Goal: Task Accomplishment & Management: Manage account settings

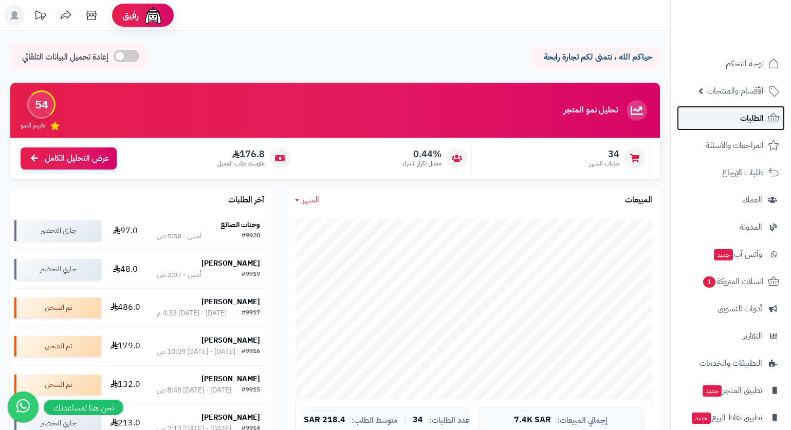
click at [751, 109] on link "الطلبات" at bounding box center [731, 118] width 108 height 25
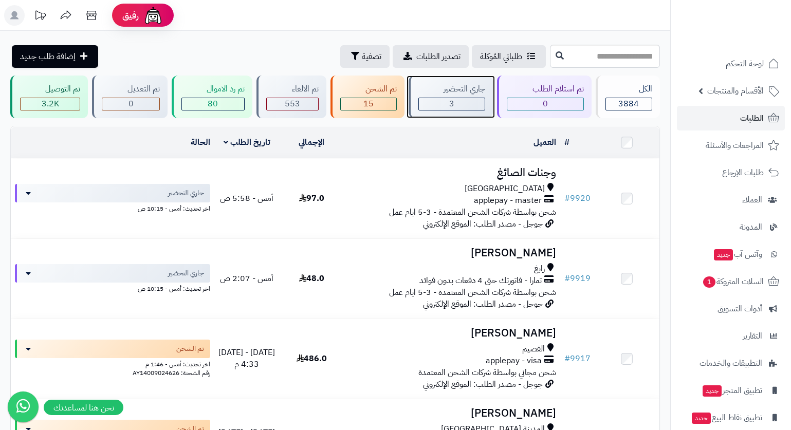
click at [459, 88] on div "جاري التحضير" at bounding box center [451, 89] width 67 height 12
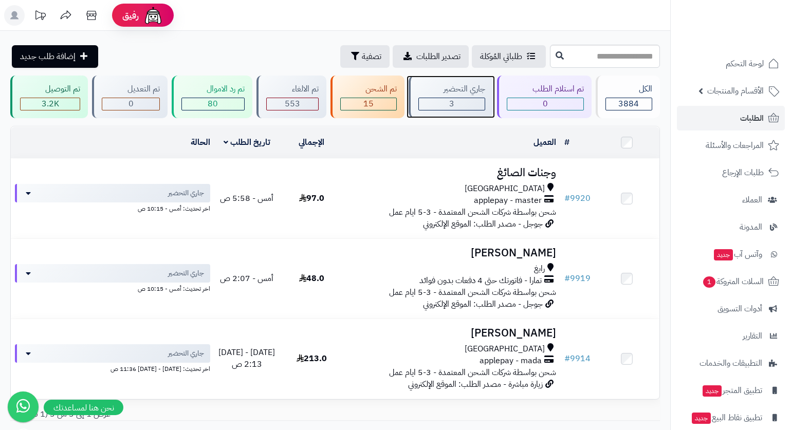
click at [458, 80] on div "جاري التحضير 3" at bounding box center [451, 97] width 84 height 43
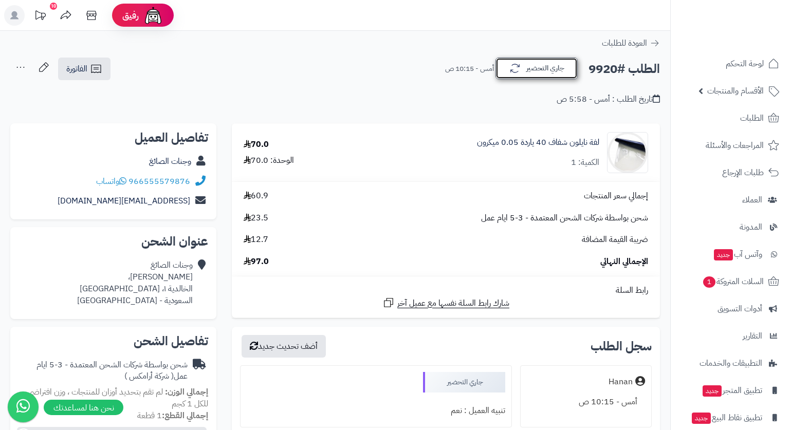
click at [544, 70] on button "جاري التحضير" at bounding box center [536, 69] width 82 height 22
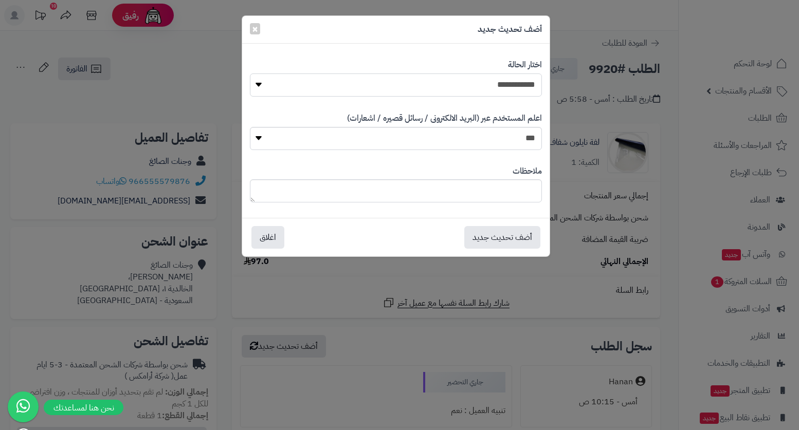
click at [520, 87] on select "**********" at bounding box center [396, 84] width 292 height 23
select select "*"
click at [250, 73] on select "**********" at bounding box center [396, 84] width 292 height 23
click at [509, 189] on textarea at bounding box center [396, 190] width 292 height 23
type textarea "*****"
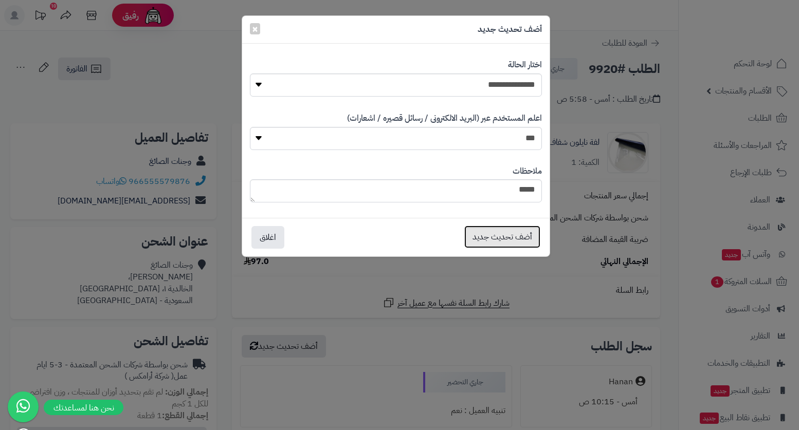
click at [492, 235] on button "أضف تحديث جديد" at bounding box center [502, 237] width 76 height 23
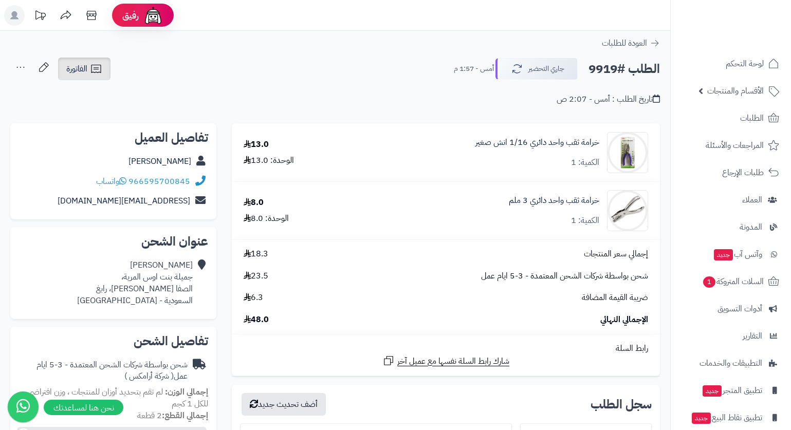
click at [69, 74] on span "الفاتورة" at bounding box center [76, 69] width 21 height 12
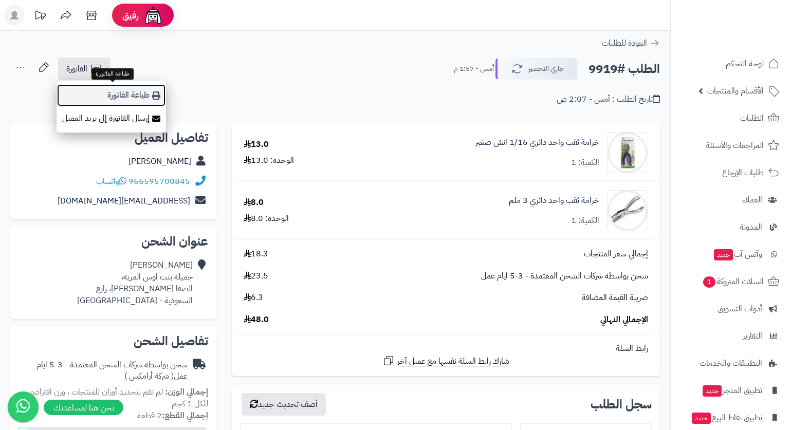
click at [110, 88] on link "طباعة الفاتورة" at bounding box center [111, 95] width 109 height 23
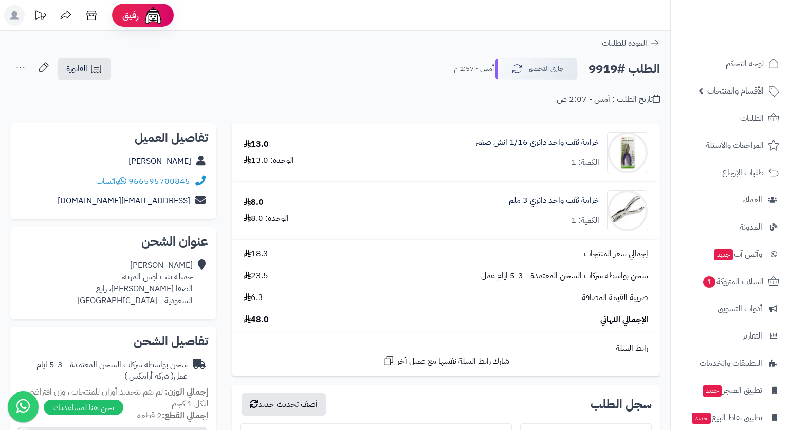
click at [384, 29] on header "رفيق ! الطلبات معالجة مكتمل إرجاع المنتجات العملاء المتواجدون الان 7262 عملاء م…" at bounding box center [395, 15] width 791 height 31
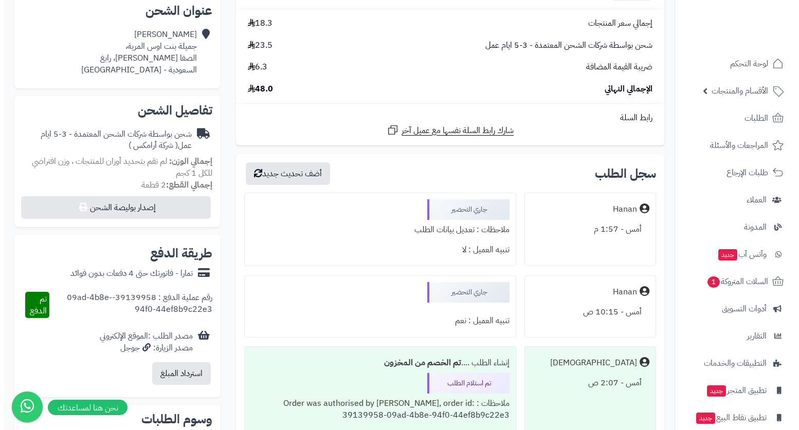
scroll to position [257, 0]
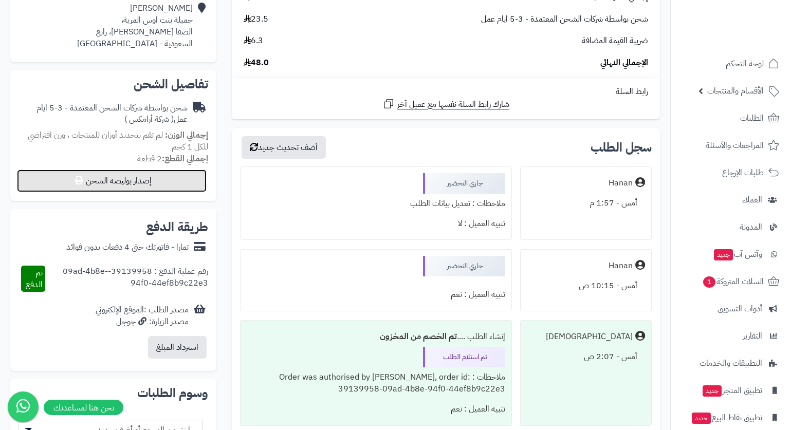
click at [165, 190] on button "إصدار بوليصة الشحن" at bounding box center [112, 181] width 190 height 23
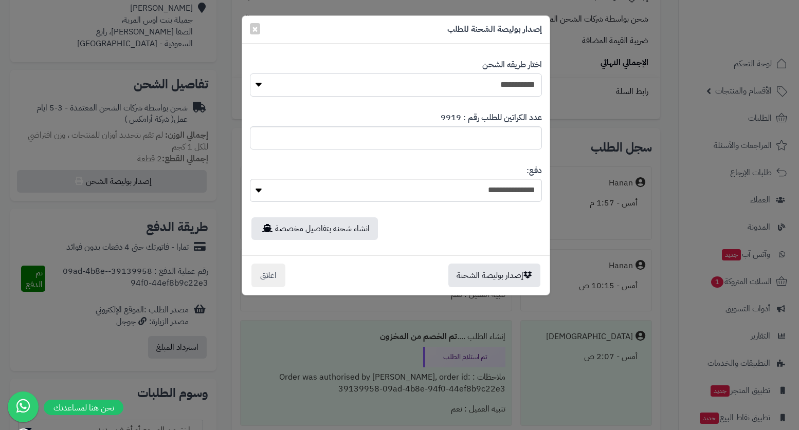
click at [501, 81] on select "**********" at bounding box center [396, 84] width 292 height 23
select select "*******"
click at [250, 73] on select "**********" at bounding box center [396, 84] width 292 height 23
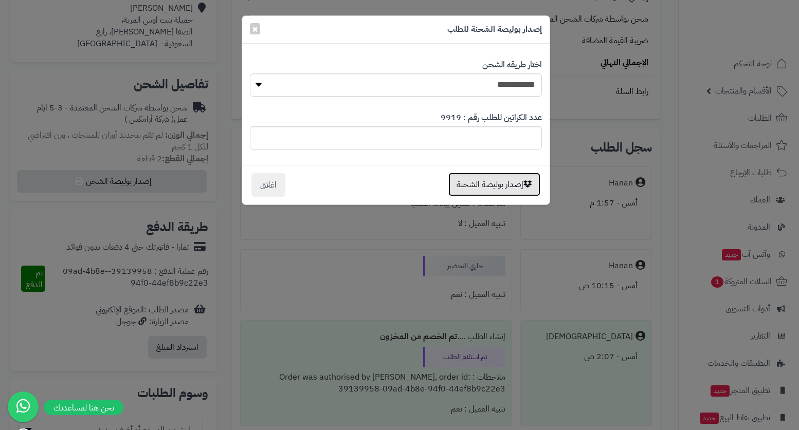
click at [491, 185] on button "إصدار بوليصة الشحنة" at bounding box center [494, 185] width 92 height 24
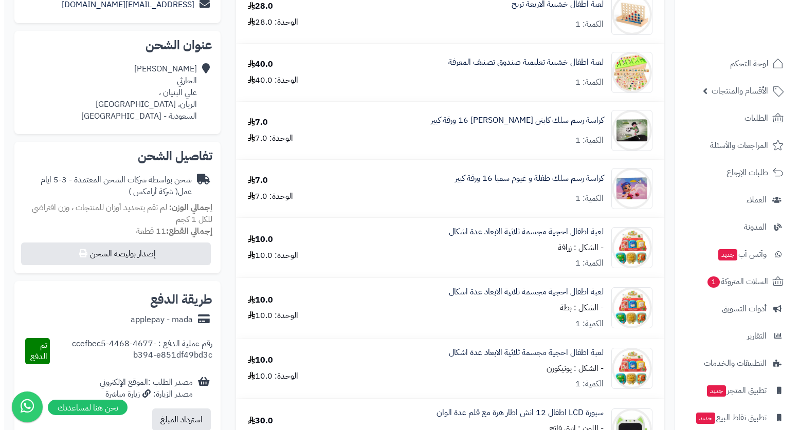
scroll to position [308, 0]
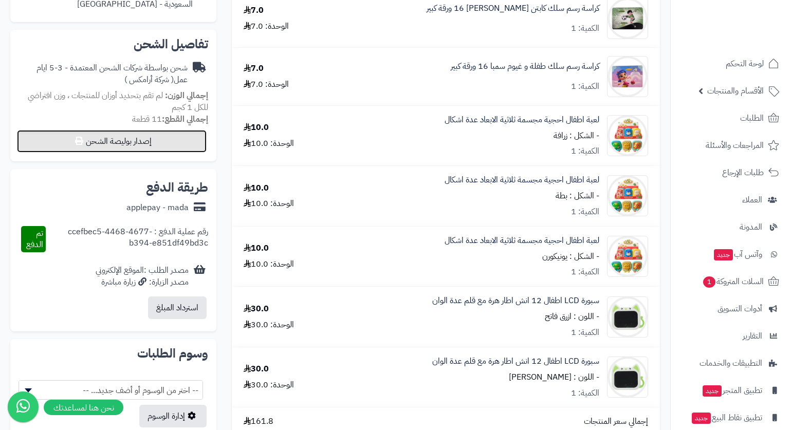
click at [123, 134] on button "إصدار بوليصة الشحن" at bounding box center [112, 141] width 190 height 23
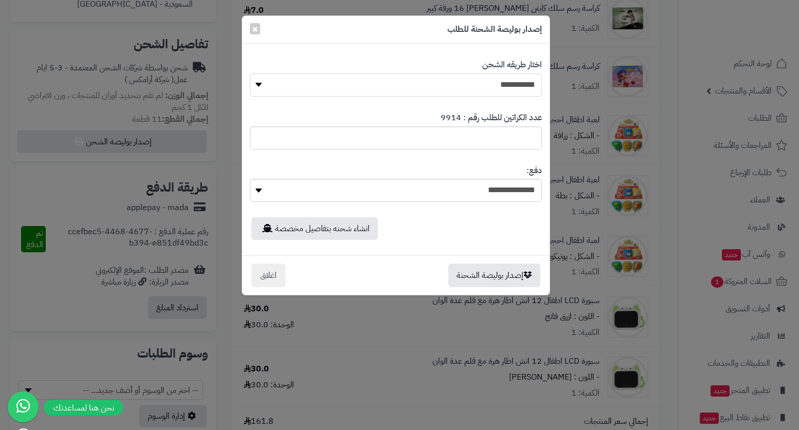
click at [533, 83] on select "**********" at bounding box center [396, 84] width 292 height 23
select select "*******"
click at [250, 73] on select "**********" at bounding box center [396, 84] width 292 height 23
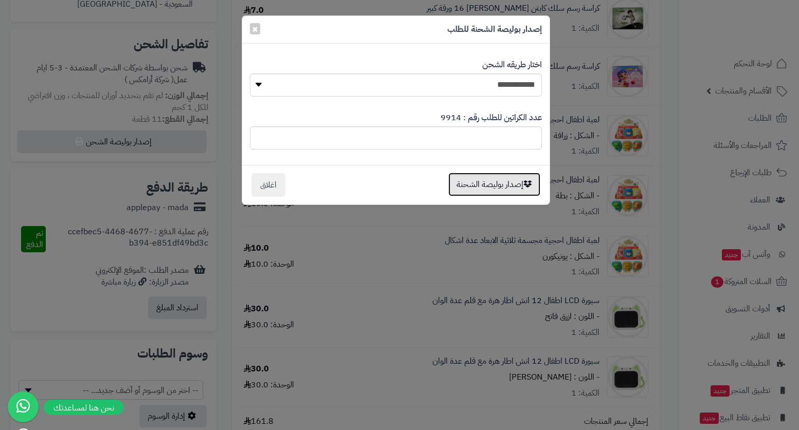
click at [503, 191] on button "إصدار بوليصة الشحنة" at bounding box center [494, 185] width 92 height 24
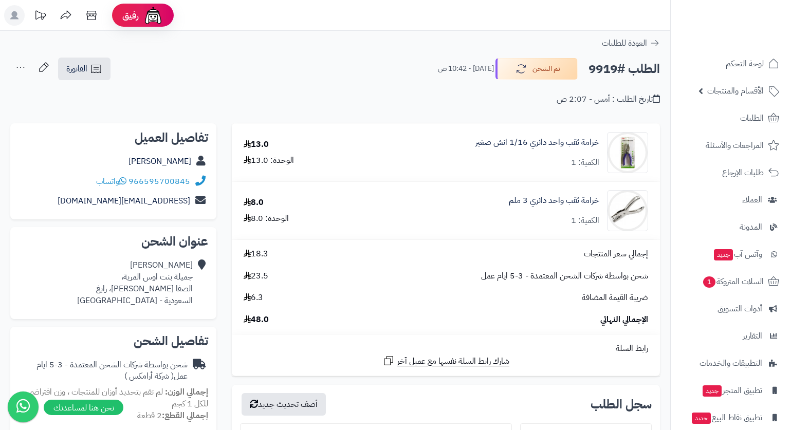
scroll to position [257, 0]
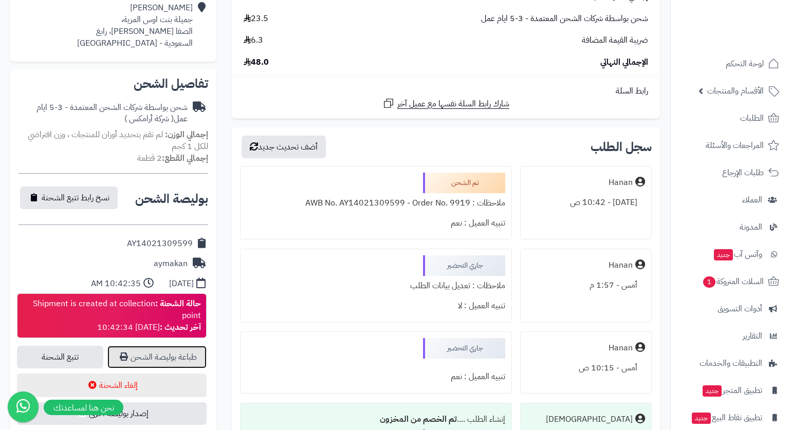
click at [173, 358] on link "طباعة بوليصة الشحن" at bounding box center [156, 357] width 99 height 23
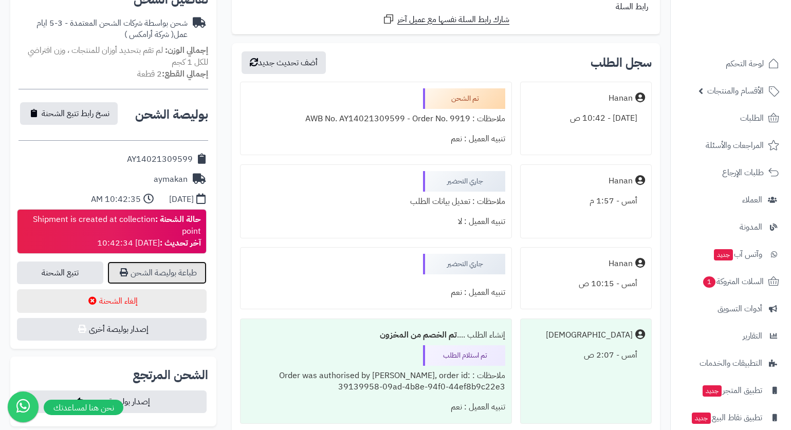
scroll to position [360, 0]
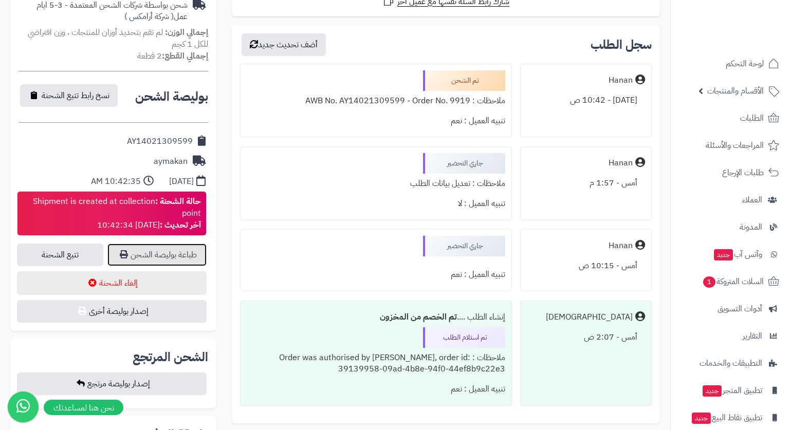
click at [181, 249] on link "طباعة بوليصة الشحن" at bounding box center [156, 255] width 99 height 23
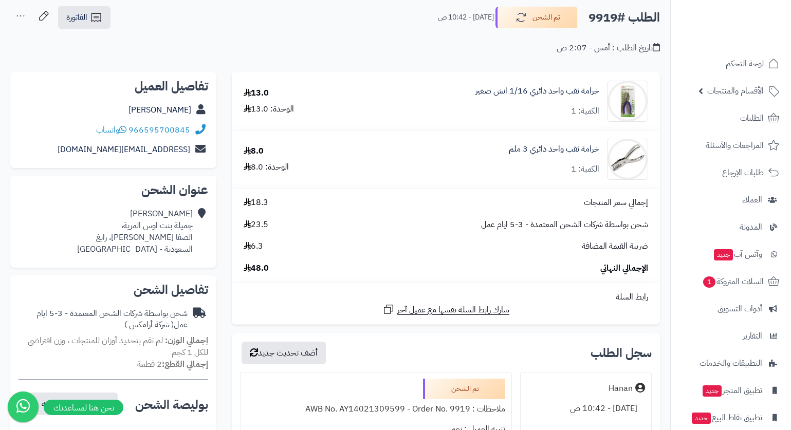
scroll to position [0, 0]
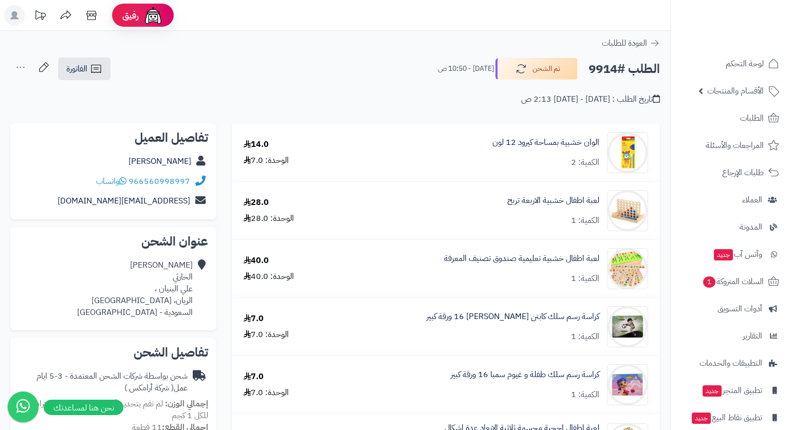
scroll to position [308, 0]
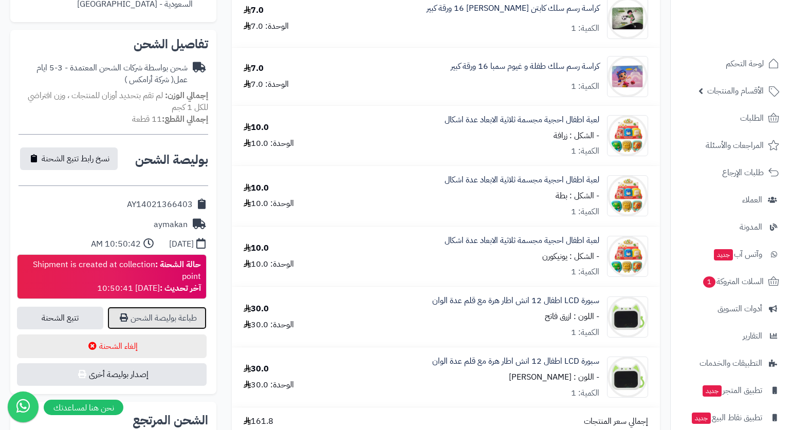
click at [192, 309] on link "طباعة بوليصة الشحن" at bounding box center [156, 318] width 99 height 23
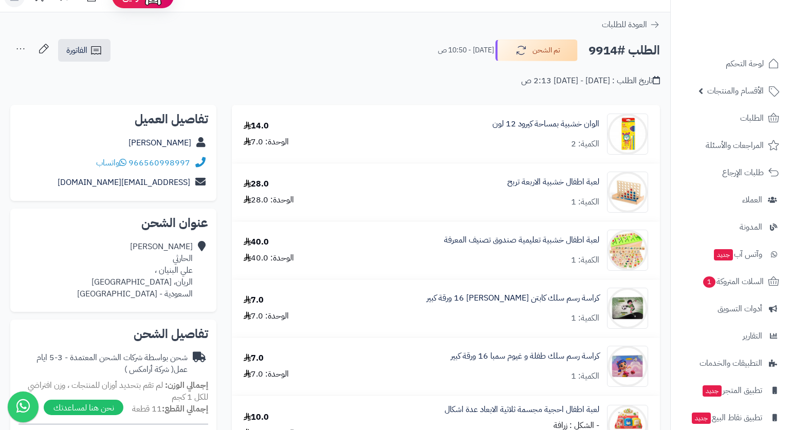
scroll to position [0, 0]
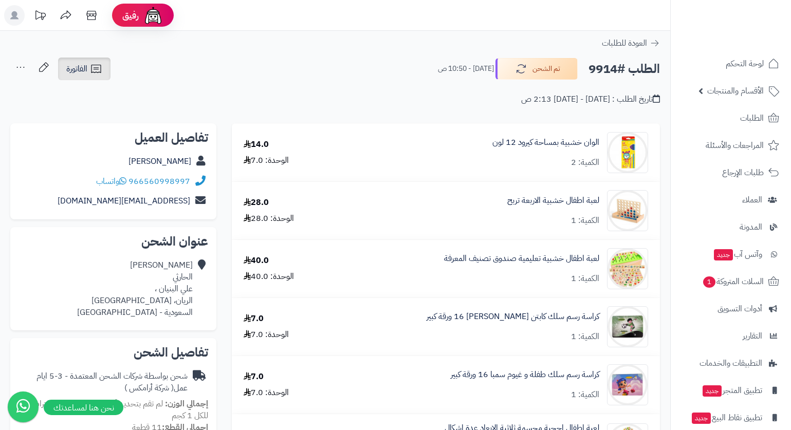
click at [68, 67] on span "الفاتورة" at bounding box center [76, 69] width 21 height 12
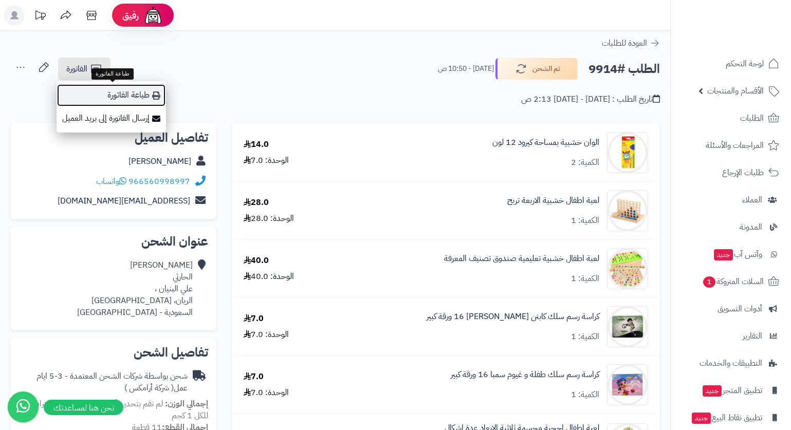
click at [131, 93] on link "طباعة الفاتورة" at bounding box center [111, 95] width 109 height 23
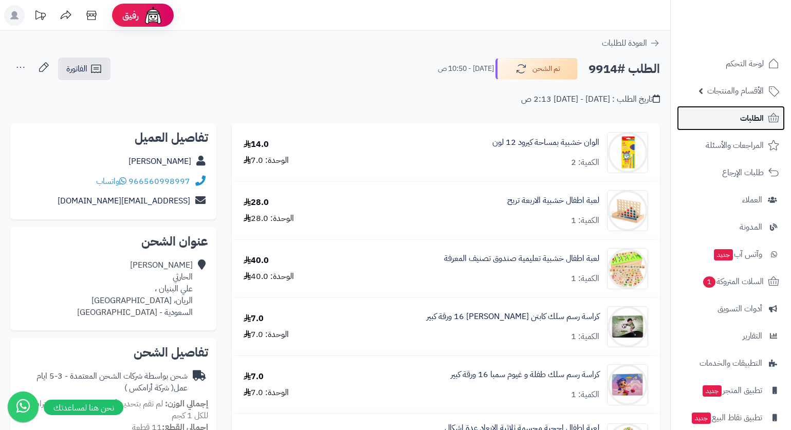
click at [744, 118] on span "الطلبات" at bounding box center [752, 118] width 24 height 14
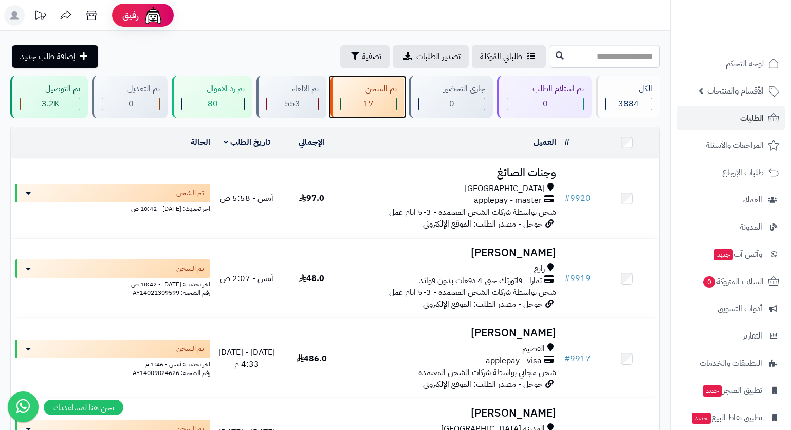
click at [392, 83] on div "تم الشحن" at bounding box center [368, 89] width 57 height 12
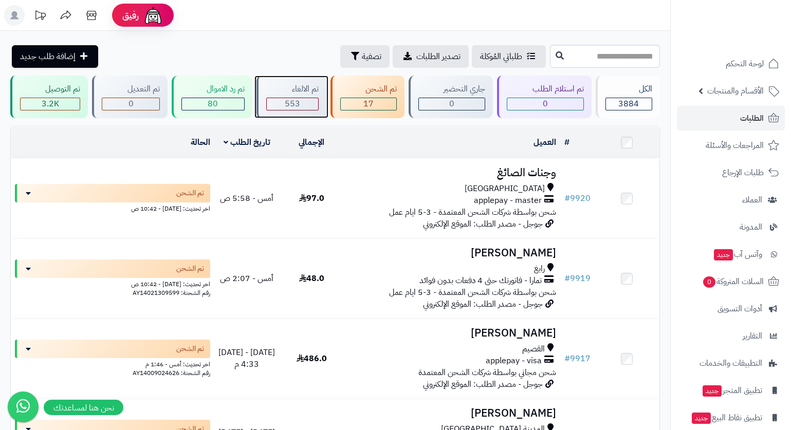
click at [307, 88] on div "تم الالغاء" at bounding box center [292, 89] width 52 height 12
click at [298, 92] on div "تم الالغاء" at bounding box center [292, 89] width 52 height 12
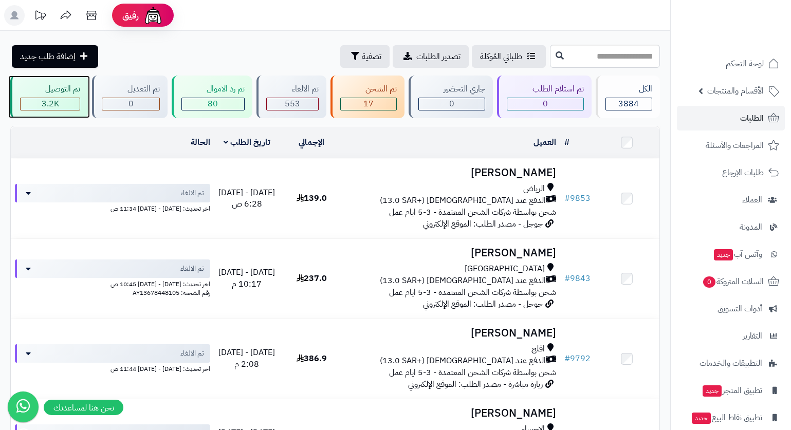
click at [62, 87] on div "تم التوصيل" at bounding box center [50, 89] width 60 height 12
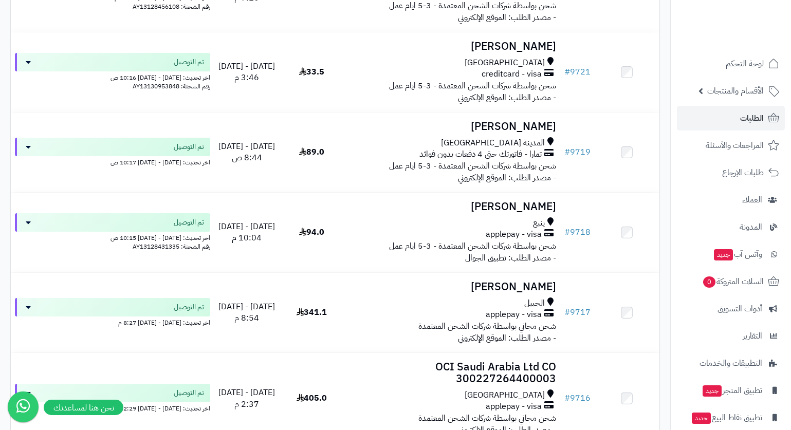
scroll to position [7760, 0]
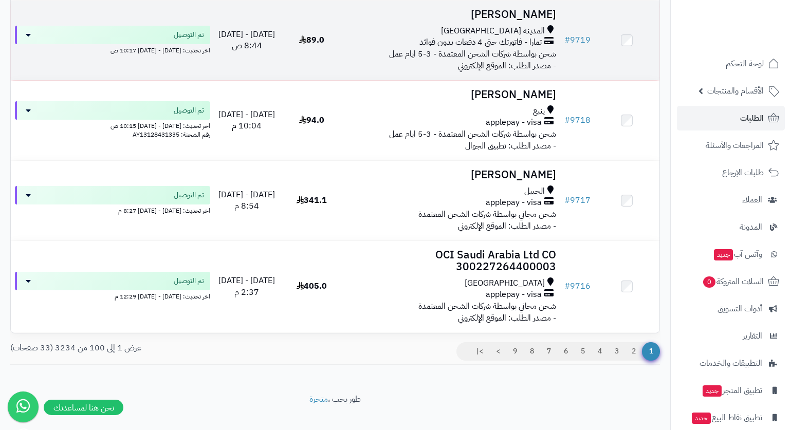
scroll to position [7866, 0]
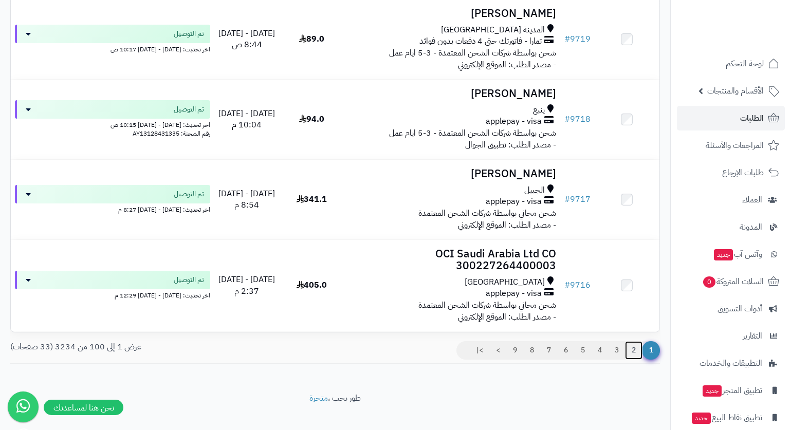
click at [633, 341] on link "2" at bounding box center [633, 350] width 17 height 19
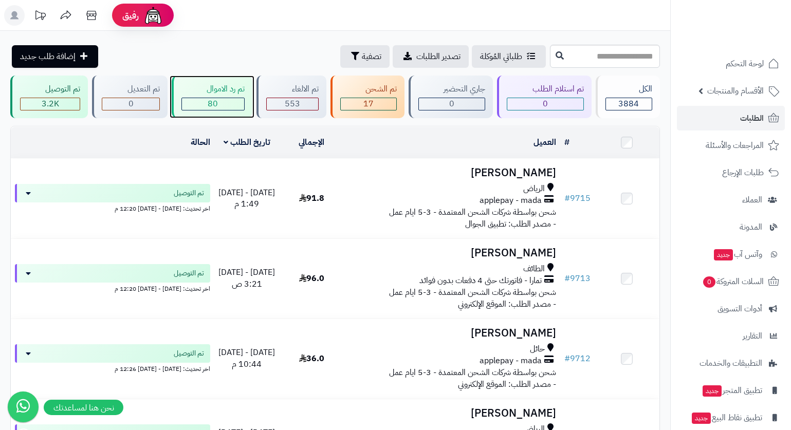
click at [231, 83] on div "تم رد الاموال" at bounding box center [212, 89] width 63 height 12
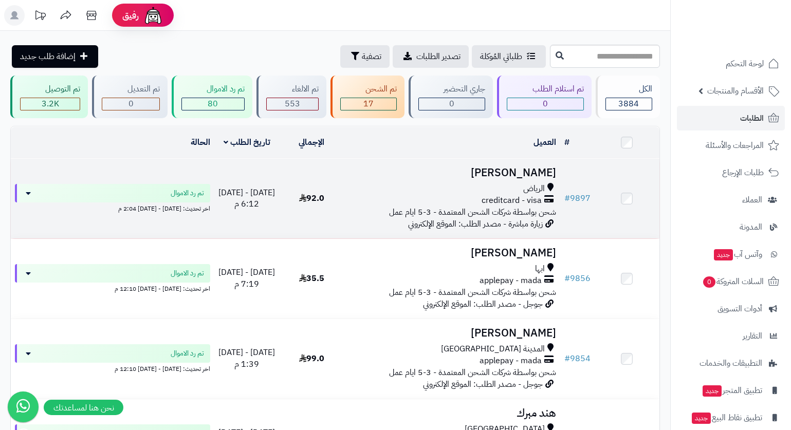
click at [495, 198] on span "creditcard - visa" at bounding box center [512, 201] width 60 height 12
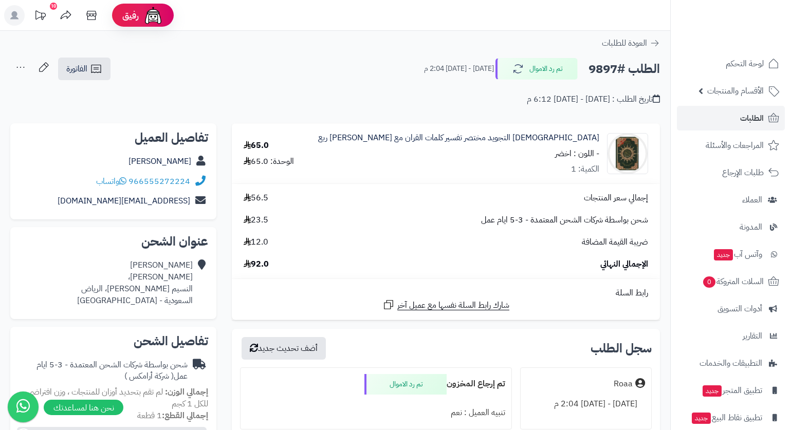
click at [558, 19] on header "رفيق ! 10 الطلبات معالجة مكتمل إرجاع المنتجات العملاء المتواجدون الان 7262 عملا…" at bounding box center [395, 15] width 791 height 31
click at [629, 11] on header "رفيق ! 10 الطلبات معالجة مكتمل إرجاع المنتجات العملاء المتواجدون الان 7262 عملا…" at bounding box center [395, 15] width 791 height 31
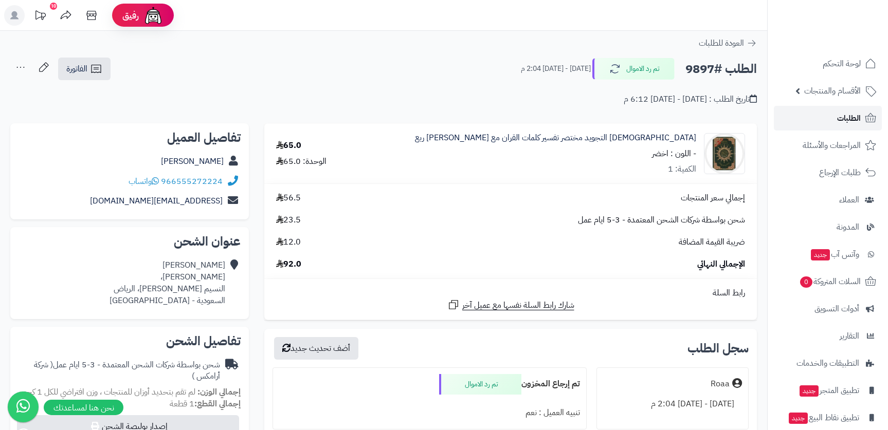
click at [790, 118] on span "الطلبات" at bounding box center [849, 118] width 24 height 14
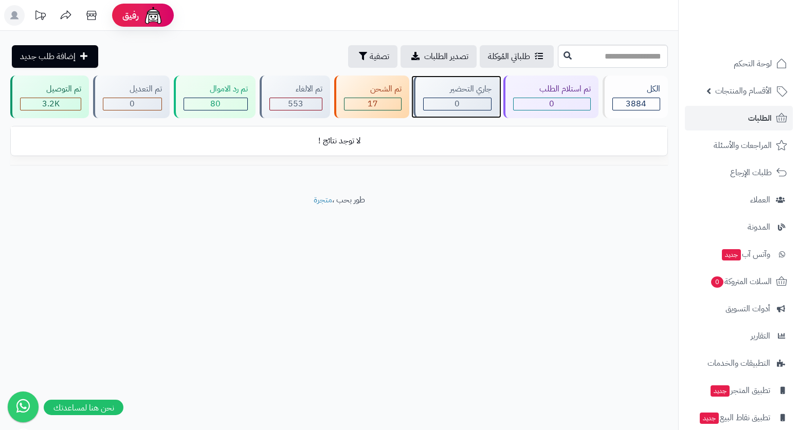
click at [458, 93] on div "جاري التحضير" at bounding box center [457, 89] width 68 height 12
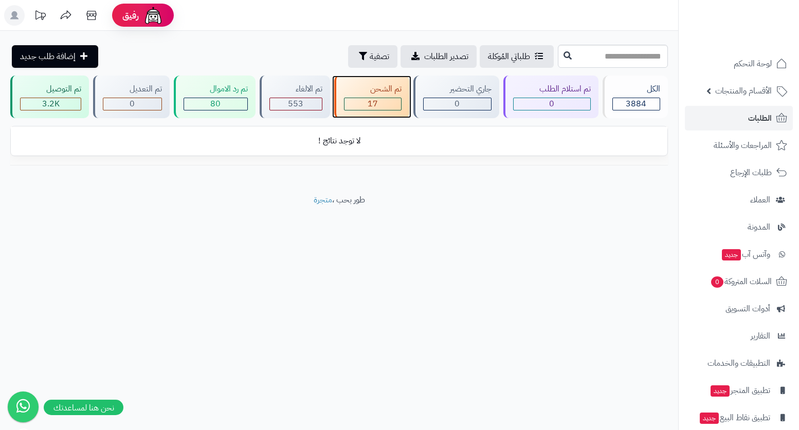
click at [379, 90] on div "تم الشحن" at bounding box center [373, 89] width 58 height 12
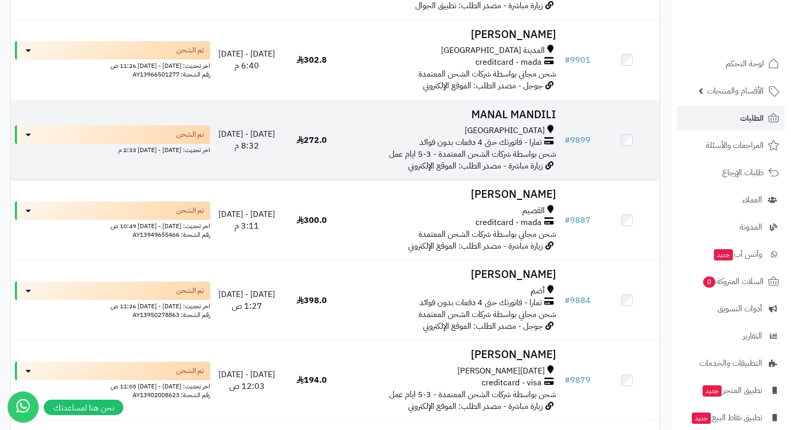
scroll to position [1191, 0]
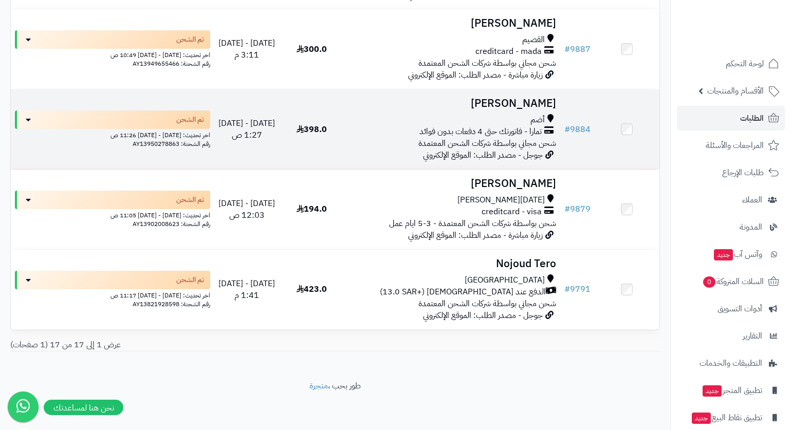
click at [503, 139] on span "شحن مجاني بواسطة شركات الشحن المعتمدة" at bounding box center [487, 143] width 138 height 12
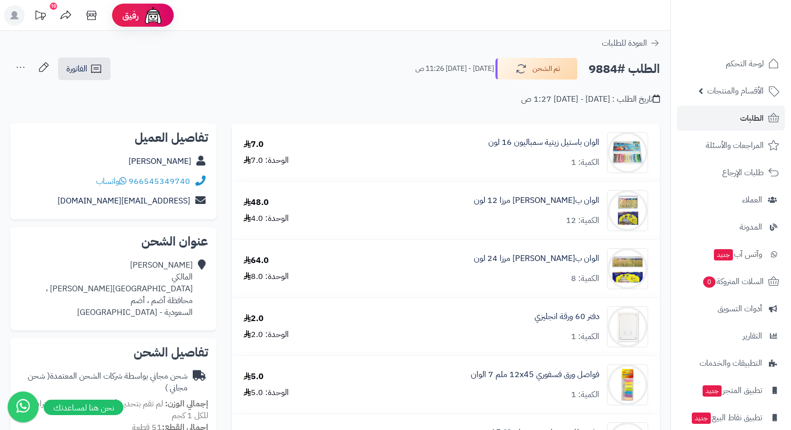
drag, startPoint x: 588, startPoint y: 64, endPoint x: 616, endPoint y: 72, distance: 29.1
click at [616, 72] on h2 "الطلب #9884" at bounding box center [623, 69] width 71 height 21
copy h2 "9884"
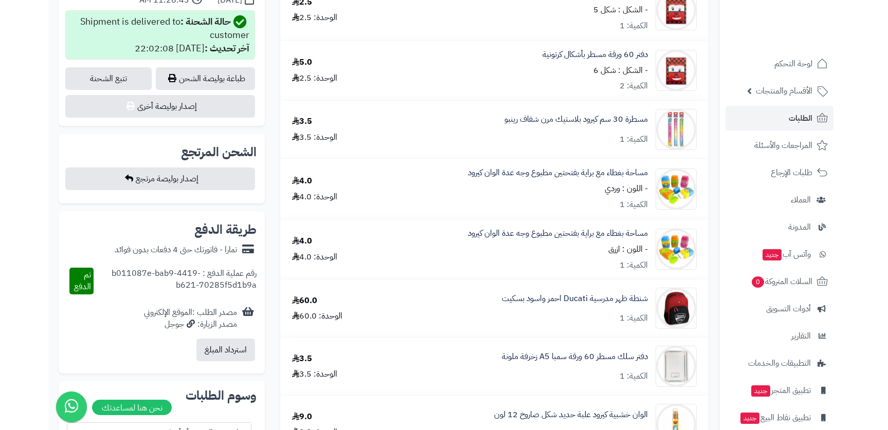
scroll to position [565, 0]
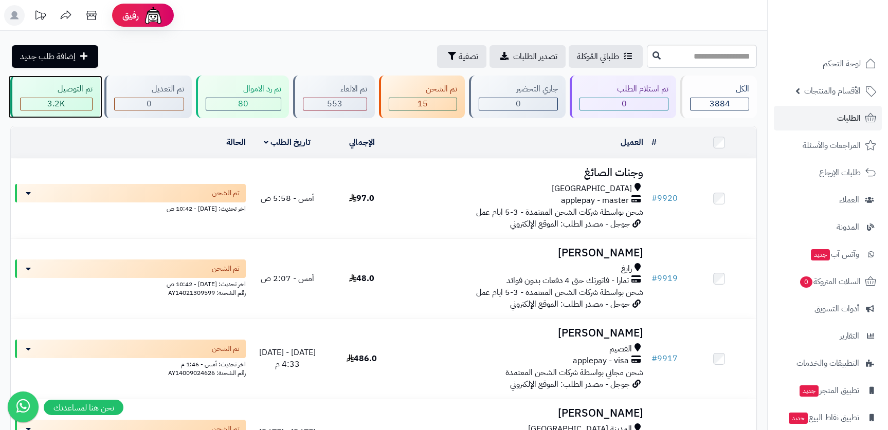
click at [73, 86] on div "تم التوصيل" at bounding box center [56, 89] width 72 height 12
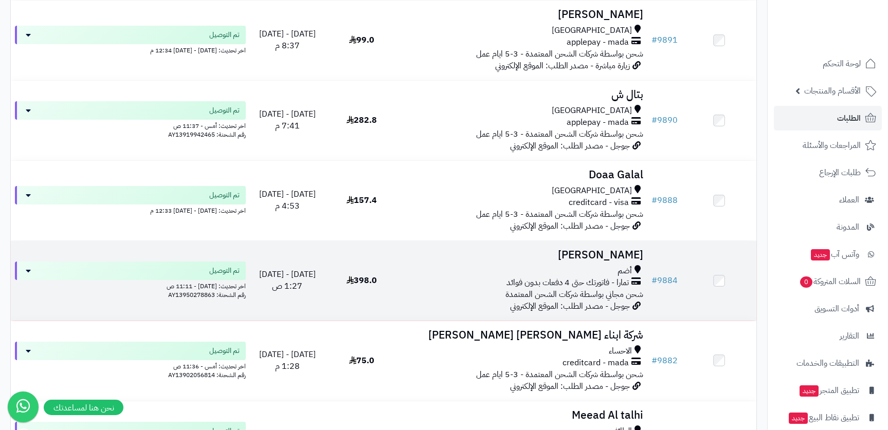
scroll to position [565, 0]
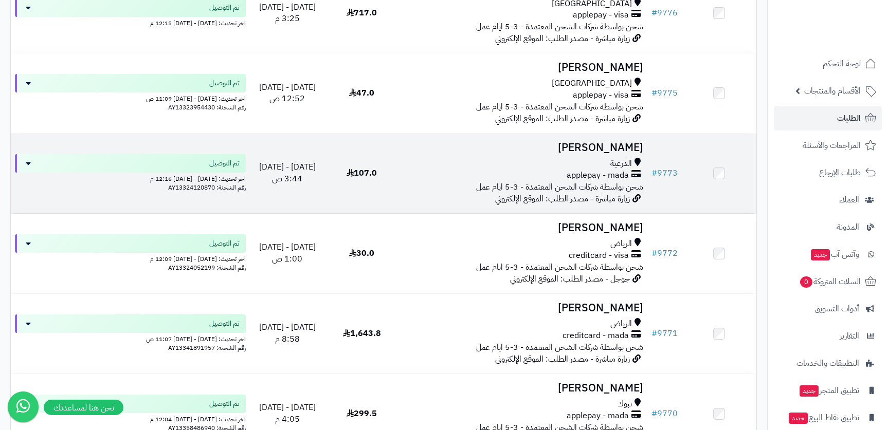
scroll to position [5242, 0]
